Goal: Use online tool/utility: Use online tool/utility

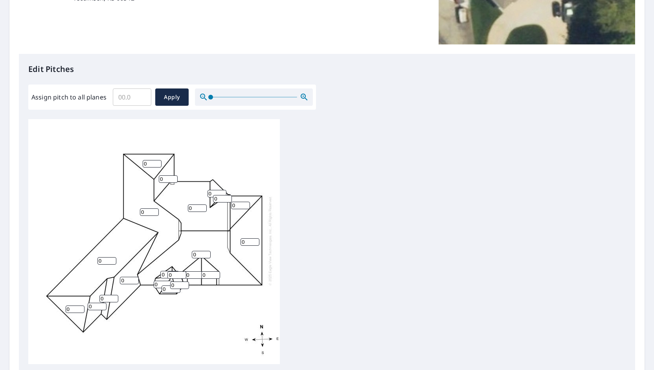
scroll to position [196, 0]
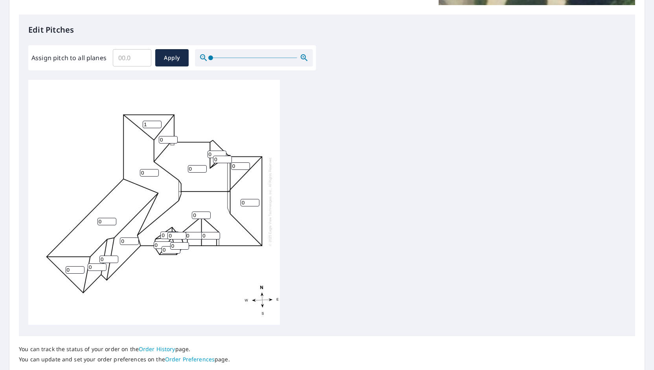
click at [157, 121] on input "1" at bounding box center [152, 124] width 19 height 7
click at [157, 121] on input "2" at bounding box center [152, 124] width 19 height 7
click at [157, 121] on input "3" at bounding box center [152, 124] width 19 height 7
click at [157, 121] on input "4" at bounding box center [152, 124] width 19 height 7
click at [158, 121] on input "3" at bounding box center [152, 124] width 19 height 7
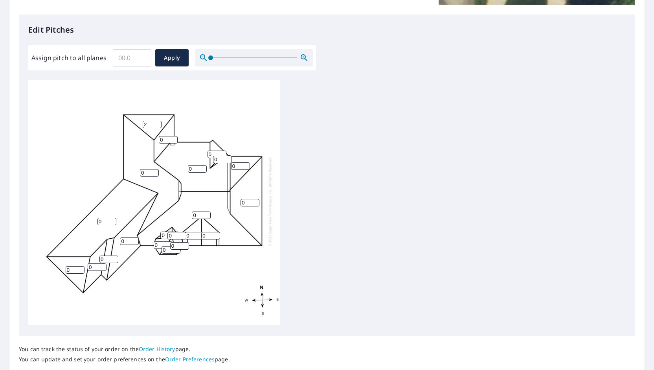
click at [158, 121] on input "2" at bounding box center [152, 124] width 19 height 7
click at [158, 121] on input "1" at bounding box center [152, 124] width 19 height 7
type input "0"
click at [158, 121] on input "0" at bounding box center [152, 124] width 19 height 7
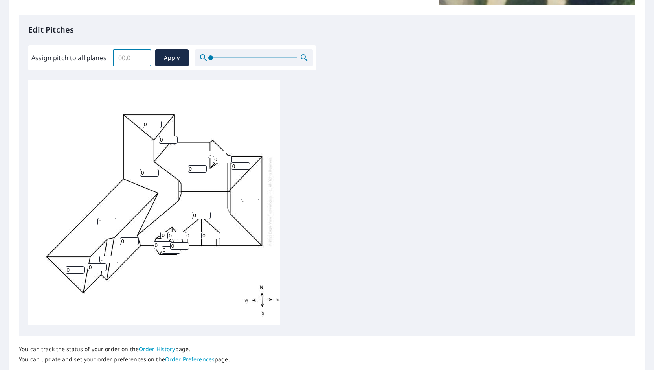
click at [122, 57] on input "Assign pitch to all planes" at bounding box center [132, 58] width 38 height 22
click at [143, 56] on input "0.1" at bounding box center [132, 58] width 38 height 22
click at [143, 56] on input "0.2" at bounding box center [132, 58] width 38 height 22
click at [143, 56] on input "0.3" at bounding box center [132, 58] width 38 height 22
click at [143, 56] on input "0.4" at bounding box center [132, 58] width 38 height 22
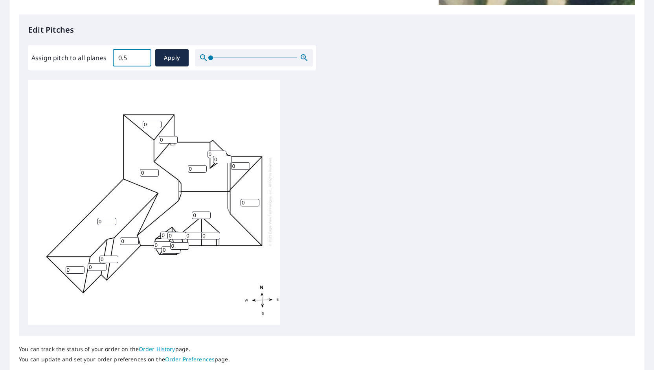
click at [143, 56] on input "0.5" at bounding box center [132, 58] width 38 height 22
click at [143, 56] on input "0.6" at bounding box center [132, 58] width 38 height 22
click at [143, 56] on input "0.7" at bounding box center [132, 58] width 38 height 22
click at [143, 56] on input "0.8" at bounding box center [132, 58] width 38 height 22
click at [143, 56] on input "0.9" at bounding box center [132, 58] width 38 height 22
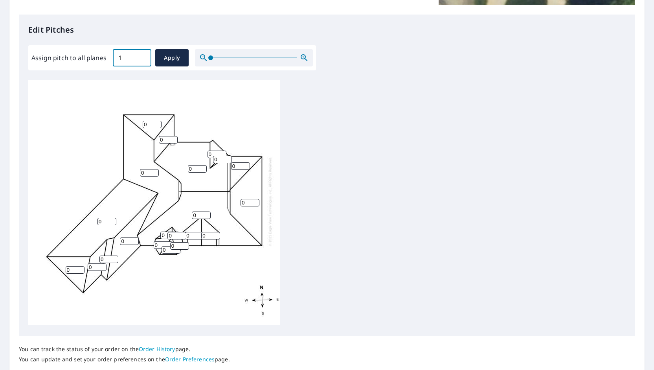
click at [143, 56] on input "1" at bounding box center [132, 58] width 38 height 22
click at [143, 56] on input "1.1" at bounding box center [132, 58] width 38 height 22
click at [143, 56] on input "1.2" at bounding box center [132, 58] width 38 height 22
click at [143, 56] on input "1.3" at bounding box center [132, 58] width 38 height 22
click at [143, 56] on input "1.4" at bounding box center [132, 58] width 38 height 22
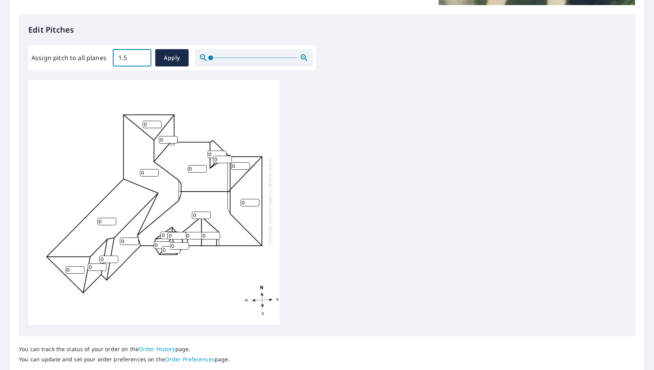
click at [143, 56] on input "1.5" at bounding box center [132, 58] width 38 height 22
click at [143, 56] on input "1.6" at bounding box center [132, 58] width 38 height 22
click at [143, 56] on input "1.7" at bounding box center [132, 58] width 38 height 22
click at [143, 56] on input "1.8" at bounding box center [132, 58] width 38 height 22
click at [143, 56] on input "1.9" at bounding box center [132, 58] width 38 height 22
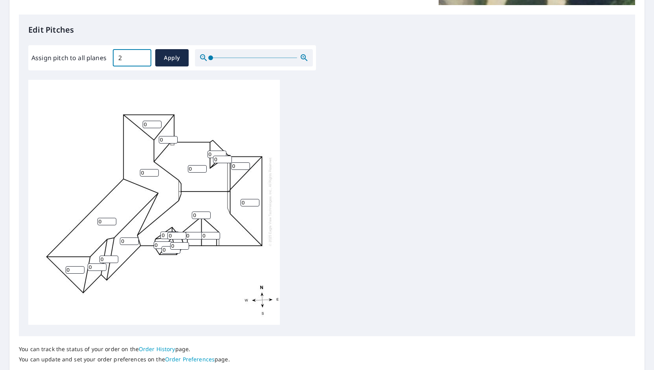
click at [143, 56] on input "2" at bounding box center [132, 58] width 38 height 22
click at [143, 56] on input "2.1" at bounding box center [132, 58] width 38 height 22
click at [143, 56] on input "2.2" at bounding box center [132, 58] width 38 height 22
click at [143, 56] on input "2.3" at bounding box center [132, 58] width 38 height 22
click at [143, 56] on input "2.4" at bounding box center [132, 58] width 38 height 22
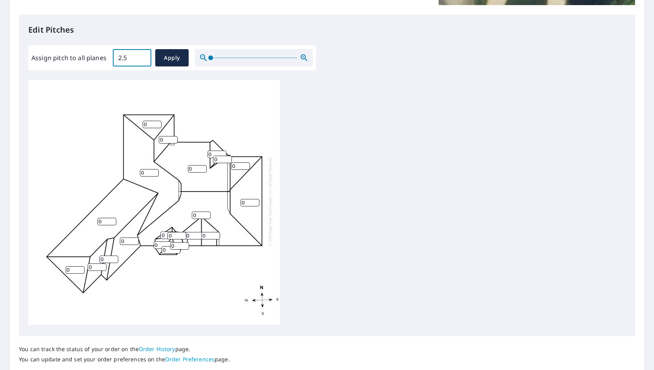
click at [143, 56] on input "2.5" at bounding box center [132, 58] width 38 height 22
click at [143, 56] on input "2.6" at bounding box center [132, 58] width 38 height 22
click at [143, 56] on input "2.7" at bounding box center [132, 58] width 38 height 22
click at [143, 56] on input "2.8" at bounding box center [132, 58] width 38 height 22
click at [143, 56] on input "2.9" at bounding box center [132, 58] width 38 height 22
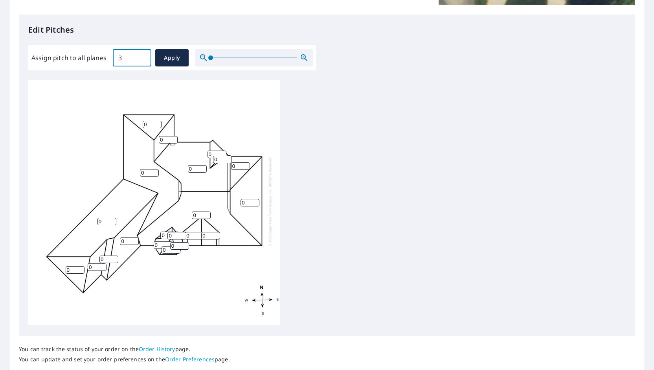
click at [143, 56] on input "3" at bounding box center [132, 58] width 38 height 22
click at [143, 56] on input "3.1" at bounding box center [132, 58] width 38 height 22
click at [143, 56] on input "3.2" at bounding box center [132, 58] width 38 height 22
click at [143, 56] on input "3.3" at bounding box center [132, 58] width 38 height 22
click at [143, 56] on input "3.4" at bounding box center [132, 58] width 38 height 22
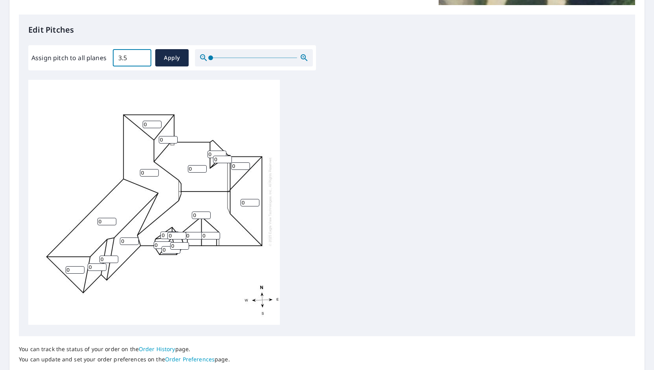
click at [143, 56] on input "3.5" at bounding box center [132, 58] width 38 height 22
click at [143, 56] on input "3.6" at bounding box center [132, 58] width 38 height 22
click at [143, 56] on input "3.7" at bounding box center [132, 58] width 38 height 22
click at [143, 56] on input "3.8" at bounding box center [132, 58] width 38 height 22
click at [143, 56] on input "3.9" at bounding box center [132, 58] width 38 height 22
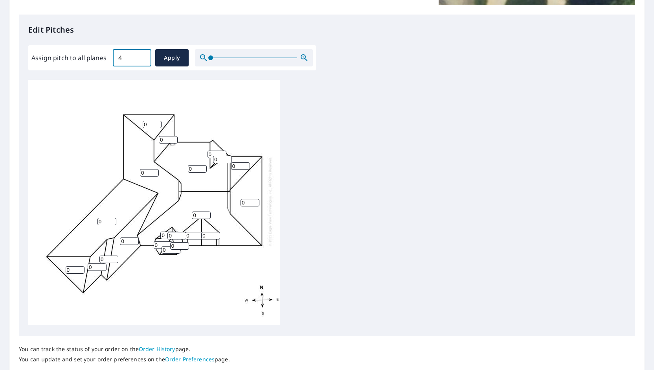
type input "4"
click at [143, 56] on input "4" at bounding box center [132, 58] width 38 height 22
click at [162, 59] on span "Apply" at bounding box center [171, 58] width 21 height 10
type input "4"
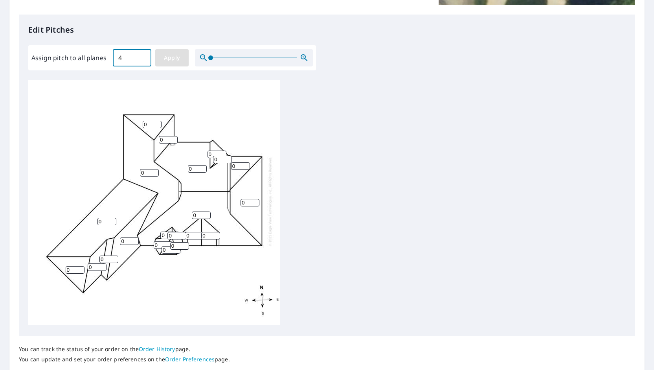
type input "4"
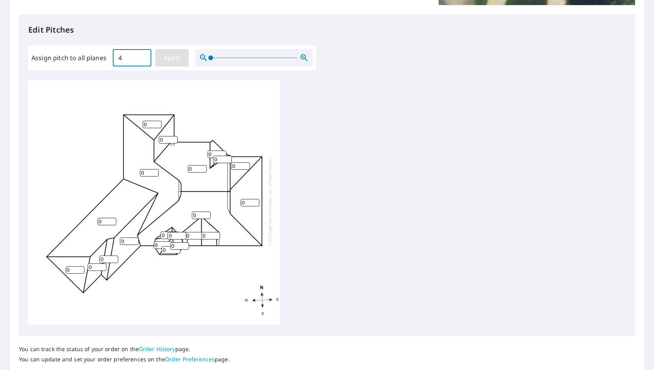
type input "4"
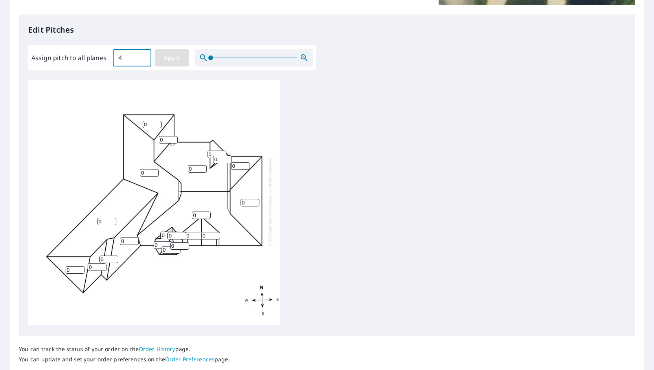
type input "4"
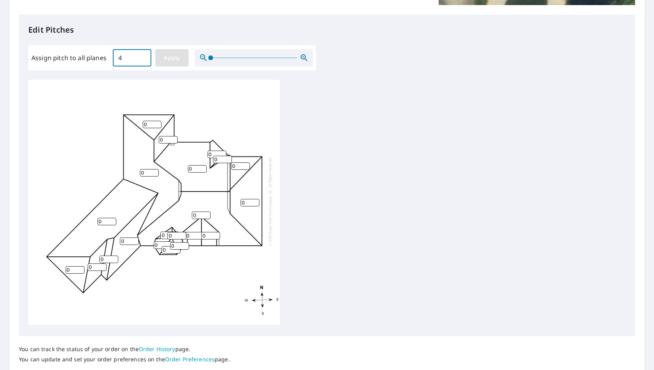
type input "4"
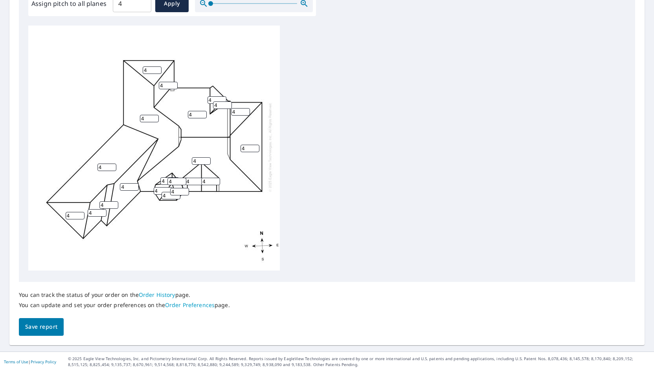
scroll to position [251, 0]
click at [45, 325] on span "Save report" at bounding box center [41, 326] width 32 height 10
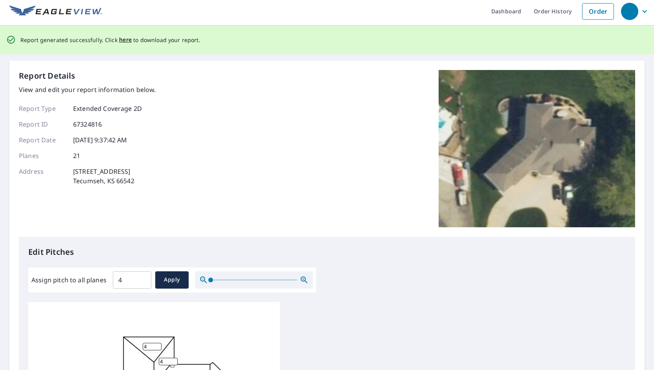
scroll to position [0, 0]
